Goal: Transaction & Acquisition: Purchase product/service

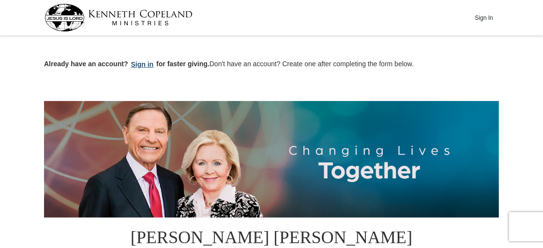
click at [141, 64] on button "Sign in" at bounding box center [142, 64] width 29 height 11
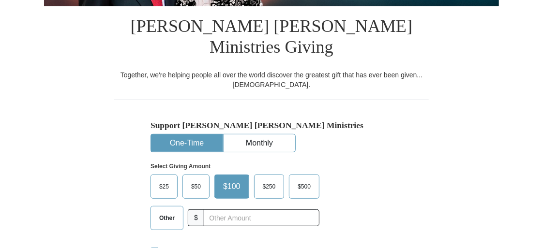
scroll to position [236, 0]
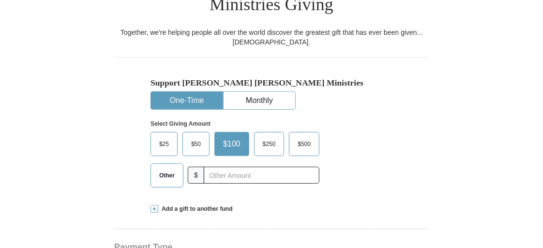
select select "SC"
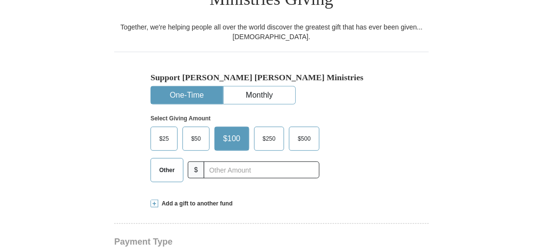
scroll to position [0, 0]
click at [174, 163] on span "Other" at bounding box center [166, 170] width 25 height 15
click at [0, 0] on input "Other" at bounding box center [0, 0] width 0 height 0
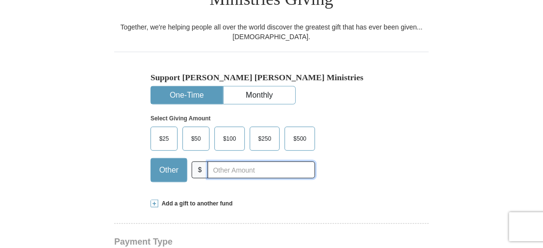
click at [215, 162] on input "text" at bounding box center [261, 170] width 107 height 17
type input "35"
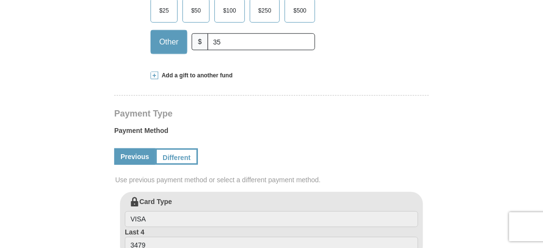
scroll to position [387, 0]
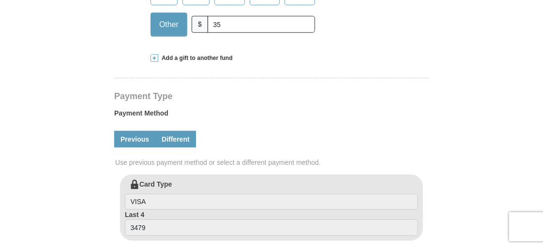
click at [188, 131] on link "Different" at bounding box center [175, 139] width 41 height 16
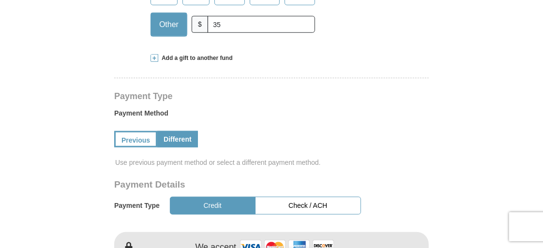
click at [295, 197] on button "Check / ACH" at bounding box center [308, 206] width 106 height 18
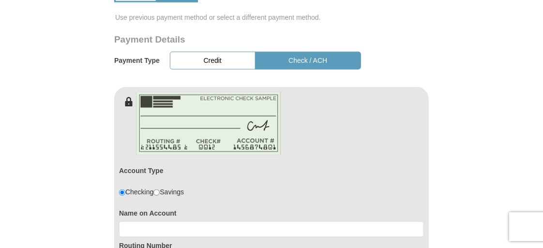
scroll to position [580, 0]
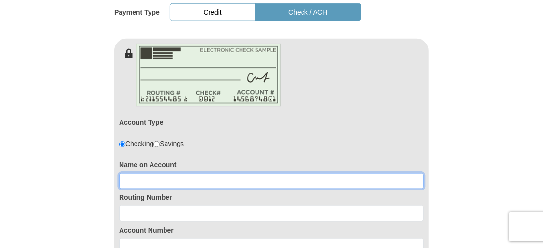
click at [143, 173] on input at bounding box center [271, 181] width 305 height 16
type input "Margaret A Cromartie"
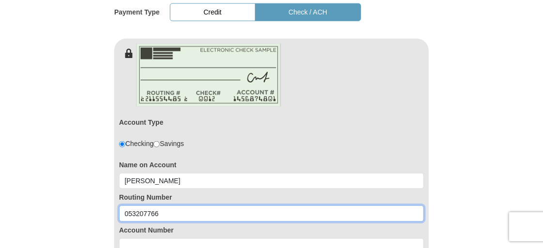
scroll to position [629, 0]
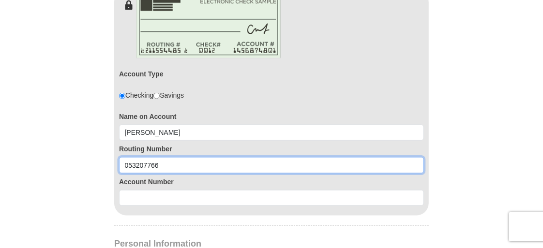
type input "053207766"
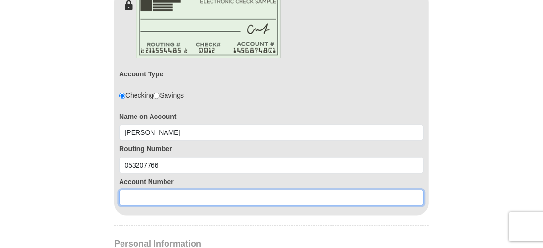
click at [136, 190] on input at bounding box center [271, 198] width 305 height 16
type input "2088426222"
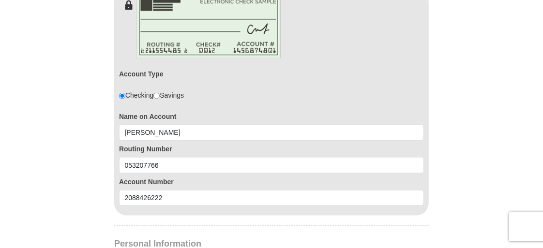
click at [94, 166] on form "Kenneth Copeland Ministries Giving Together, we're helping people all over the …" at bounding box center [271, 41] width 455 height 1262
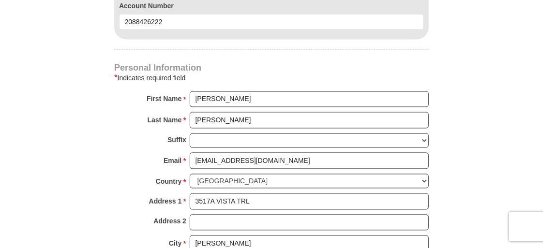
scroll to position [822, 0]
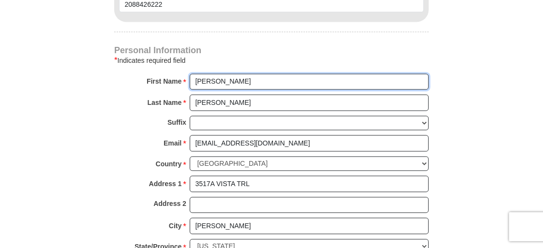
click at [248, 74] on input "Margaret" at bounding box center [309, 82] width 239 height 16
type input "Margaret A"
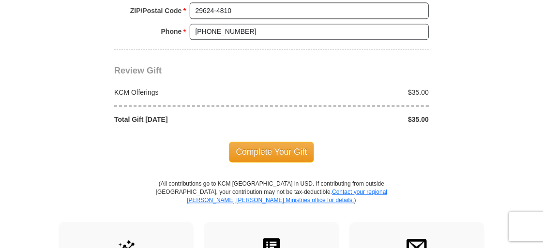
scroll to position [1064, 0]
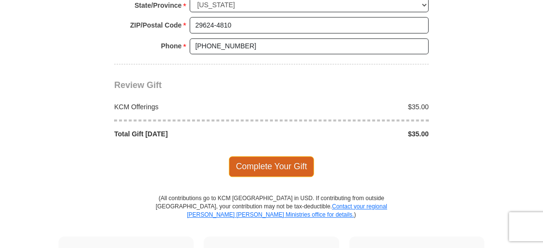
click at [281, 156] on span "Complete Your Gift" at bounding box center [272, 166] width 86 height 20
